Goal: Transaction & Acquisition: Purchase product/service

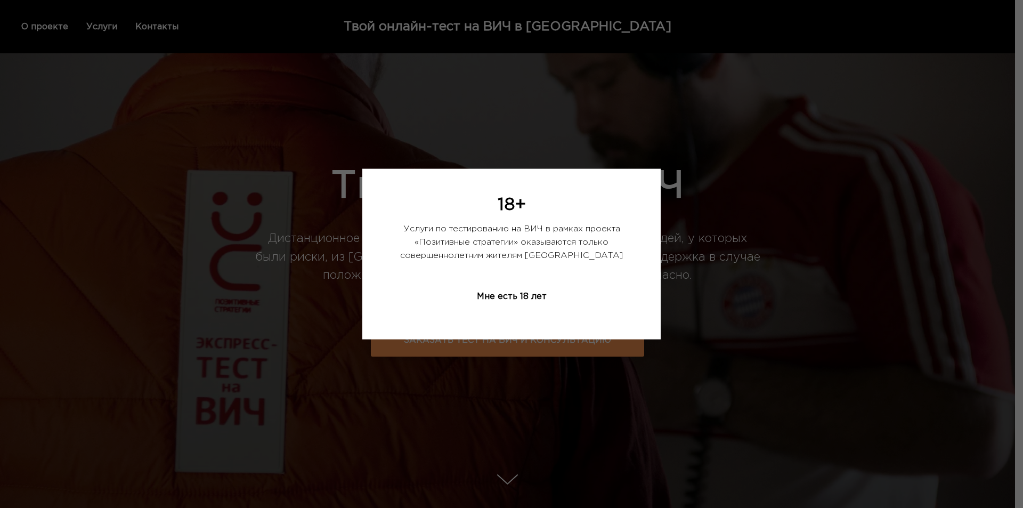
click at [526, 294] on div "Мне есть 18 лет" at bounding box center [511, 297] width 123 height 32
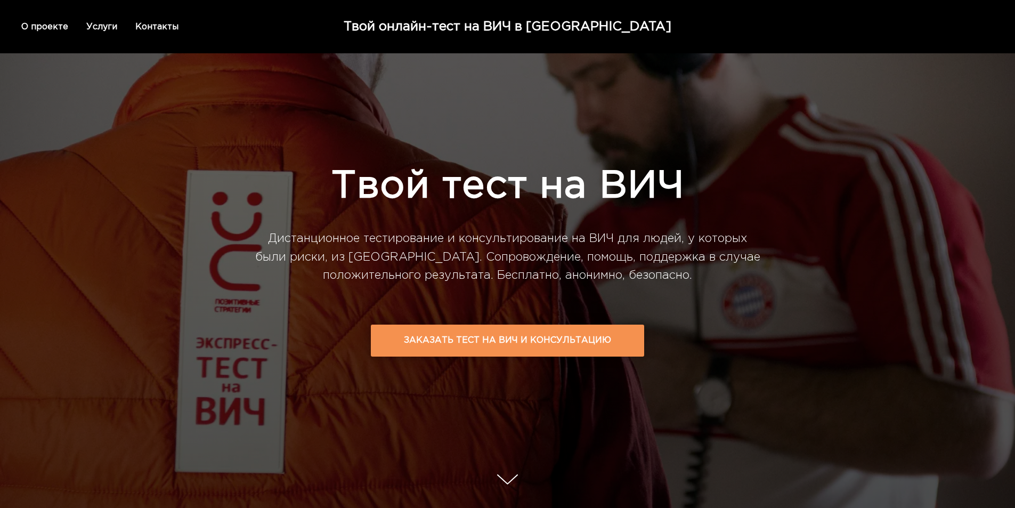
click at [467, 340] on td "Заказать тест на ВИЧ и консультацию" at bounding box center [507, 341] width 207 height 30
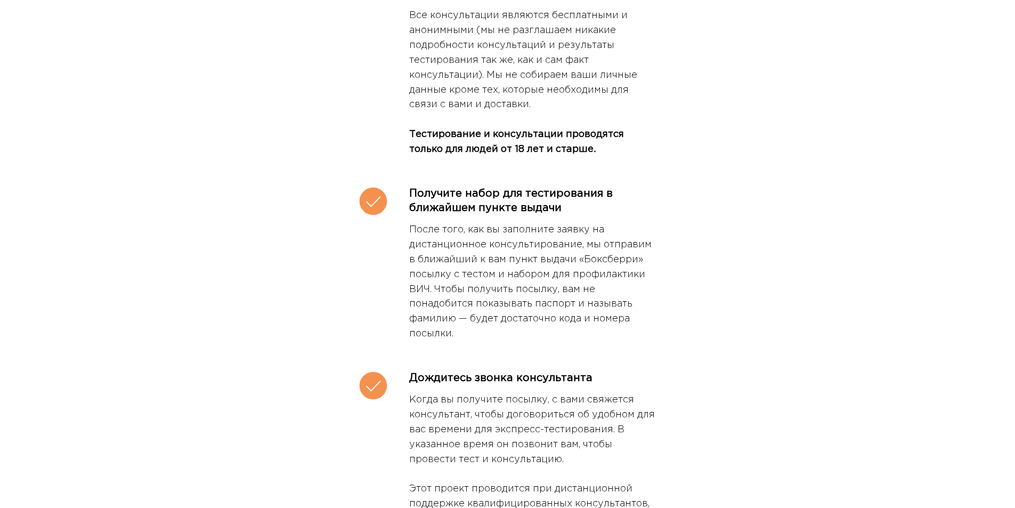
scroll to position [3469, 0]
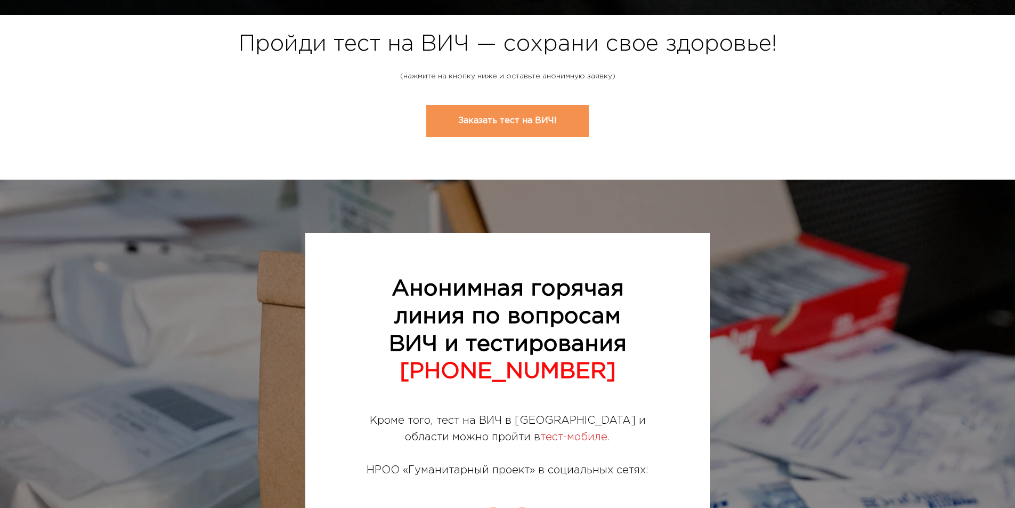
drag, startPoint x: 474, startPoint y: 85, endPoint x: 469, endPoint y: 90, distance: 6.8
click at [473, 89] on div "Заказать тест на ВИЧ!" at bounding box center [507, 122] width 1015 height 67
click at [472, 89] on div "Заказать тест на ВИЧ!" at bounding box center [507, 122] width 1015 height 67
click at [467, 105] on link "Заказать тест на ВИЧ!" at bounding box center [507, 121] width 163 height 32
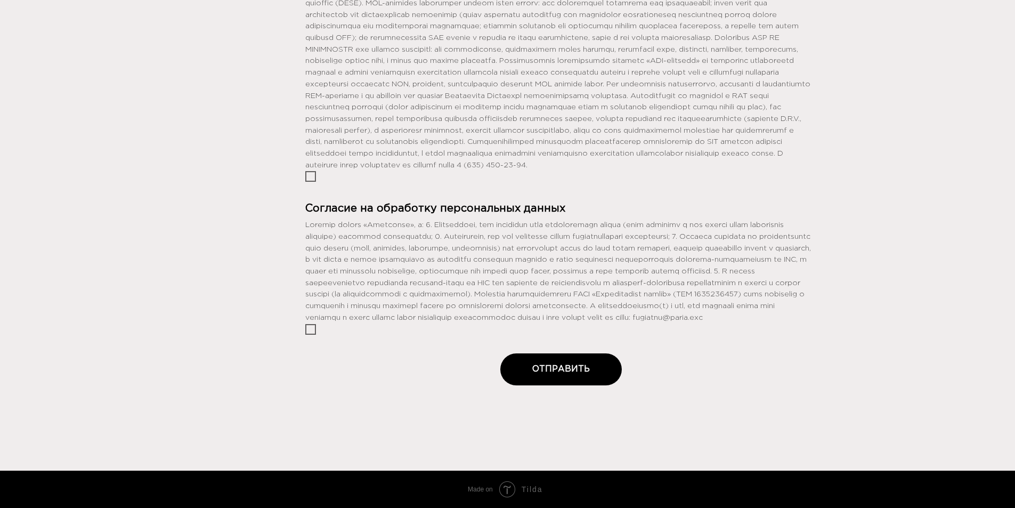
scroll to position [1064, 0]
